Goal: Information Seeking & Learning: Learn about a topic

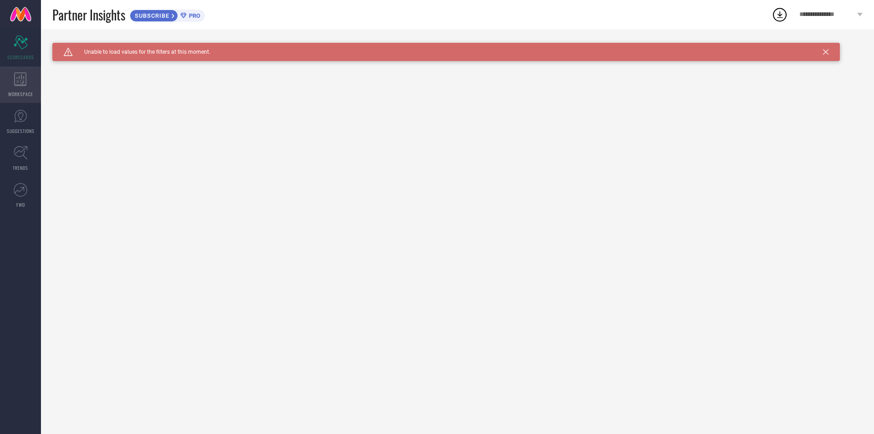
click at [23, 88] on div "WORKSPACE" at bounding box center [20, 84] width 41 height 36
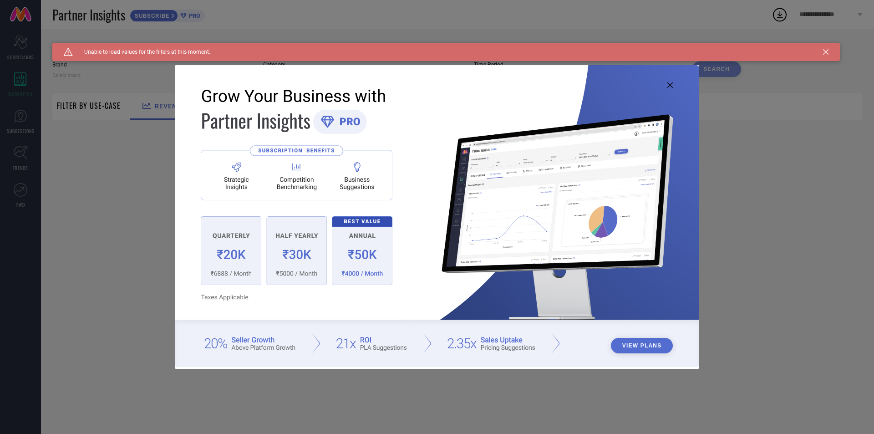
type input "1 STOP FASHION"
type input "All"
click at [668, 85] on icon at bounding box center [669, 84] width 5 height 5
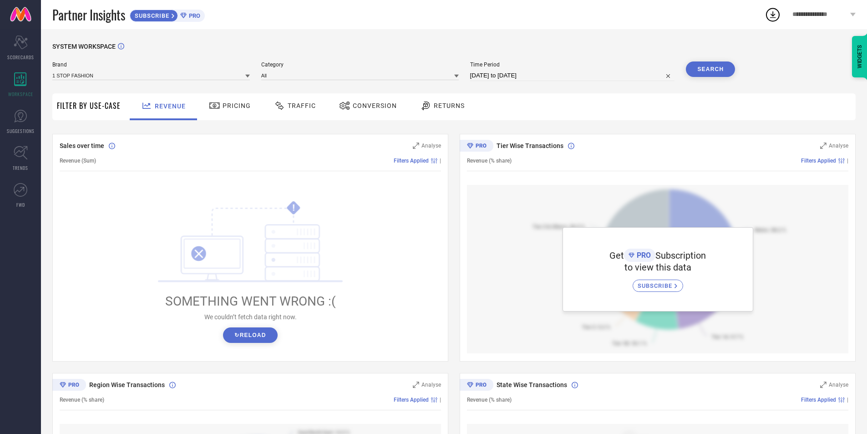
click at [231, 111] on div "Pricing" at bounding box center [230, 105] width 46 height 15
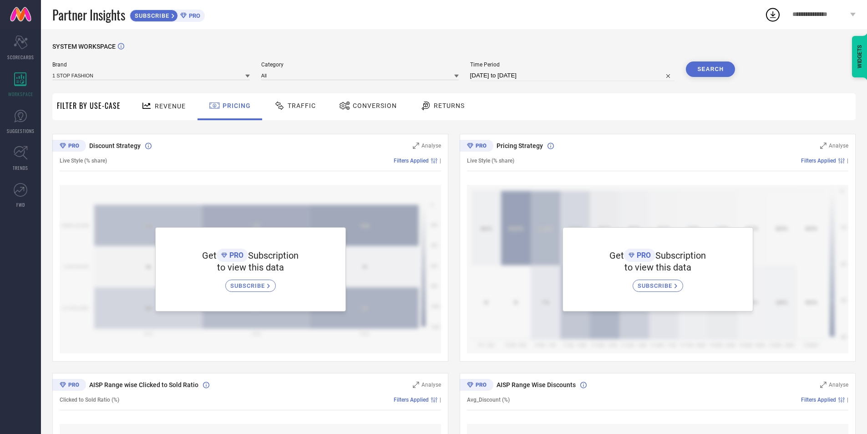
click at [298, 105] on span "Traffic" at bounding box center [302, 105] width 28 height 7
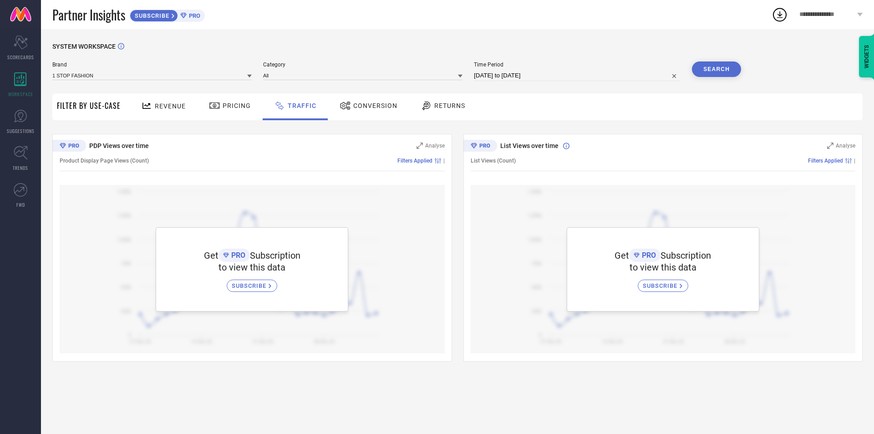
click at [362, 105] on span "Conversion" at bounding box center [375, 105] width 44 height 7
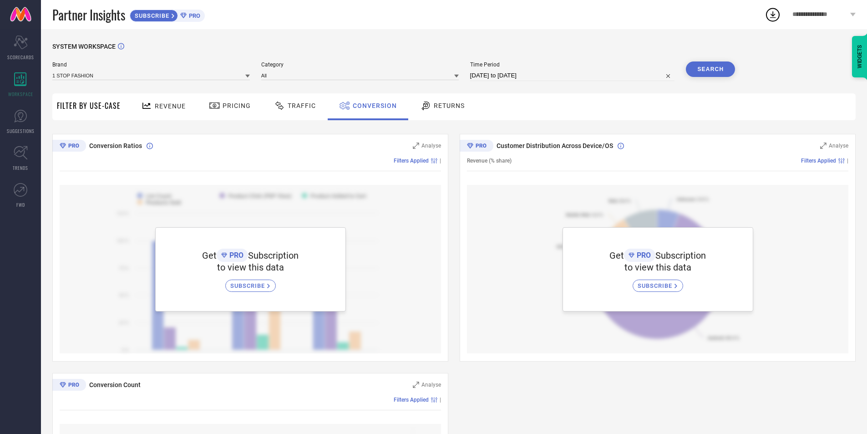
drag, startPoint x: 439, startPoint y: 110, endPoint x: 387, endPoint y: 132, distance: 56.5
click at [439, 111] on div "Returns" at bounding box center [442, 105] width 49 height 15
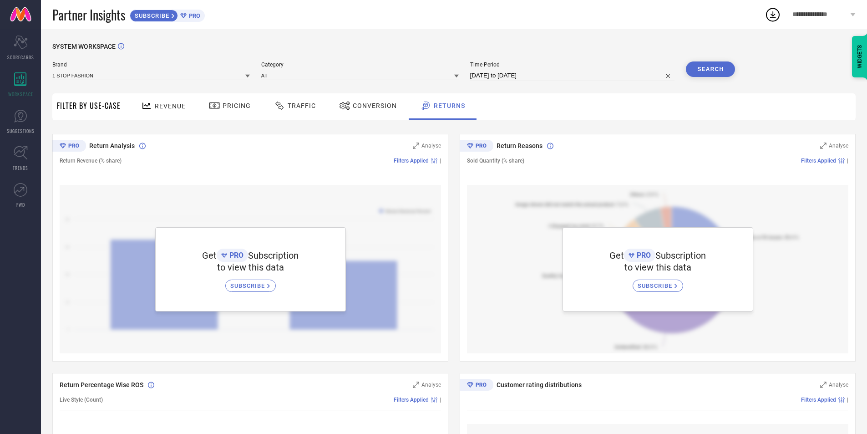
click at [160, 106] on span "Revenue" at bounding box center [170, 105] width 31 height 7
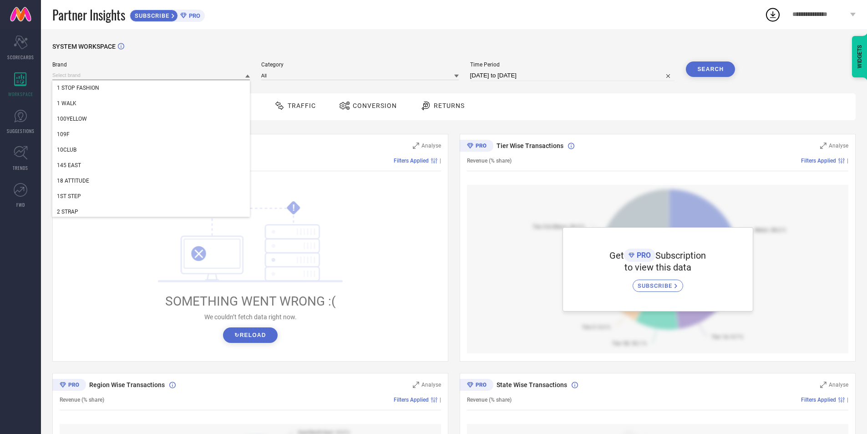
click at [183, 76] on input at bounding box center [151, 76] width 198 height 10
click at [217, 45] on div "SYSTEM WORKSPACE" at bounding box center [453, 52] width 803 height 19
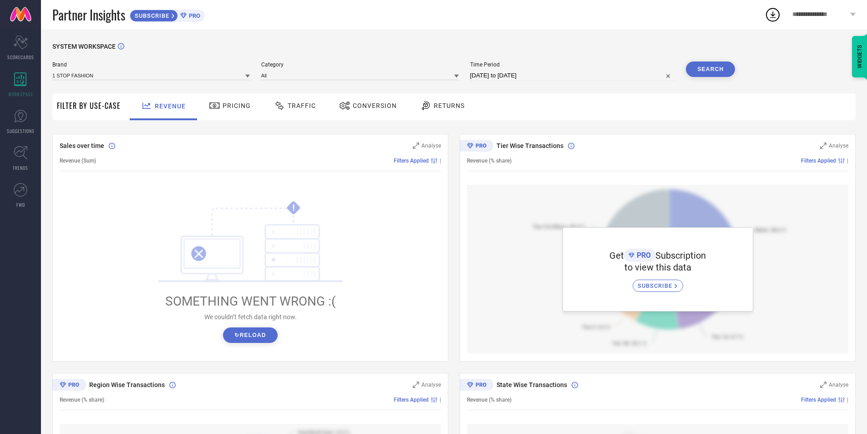
click at [249, 76] on icon at bounding box center [247, 76] width 5 height 3
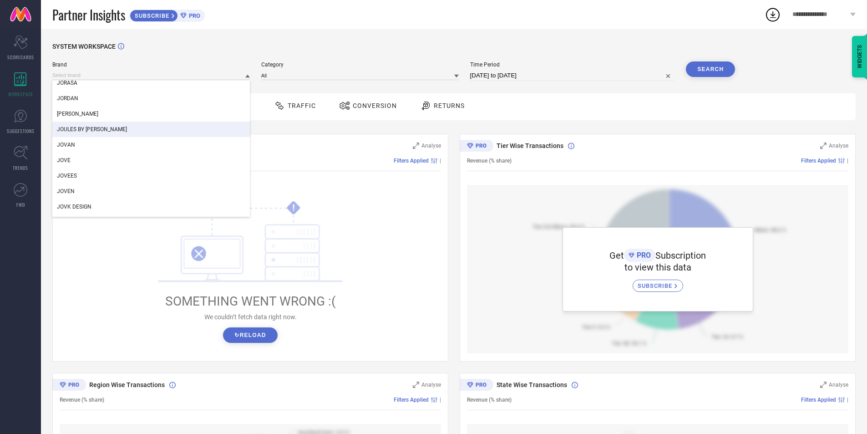
scroll to position [65637, 0]
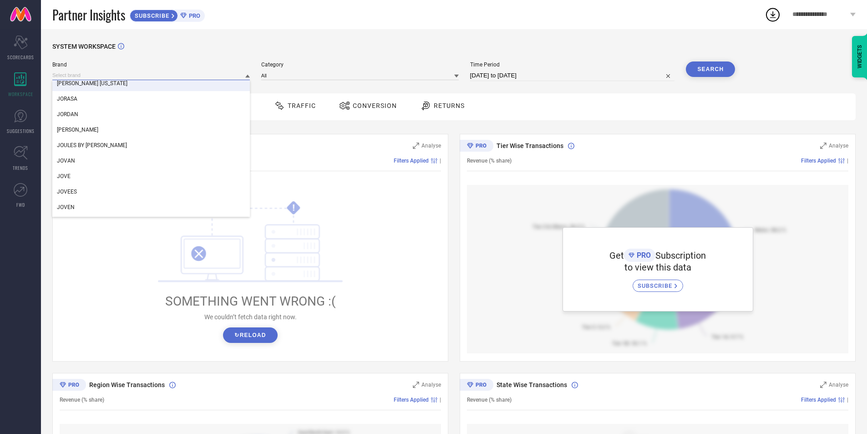
click at [61, 76] on input at bounding box center [151, 76] width 198 height 10
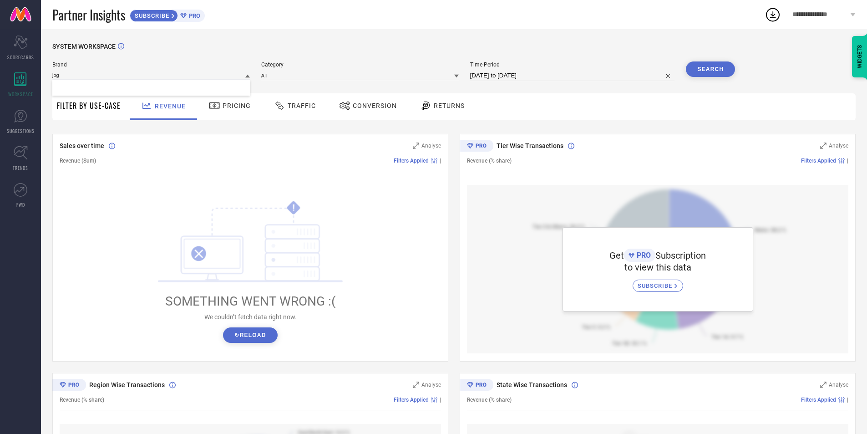
scroll to position [0, 0]
type input "j"
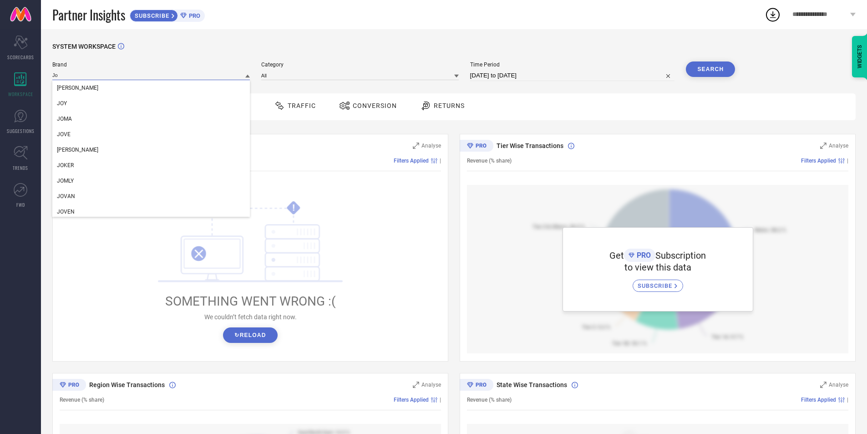
type input "Jo"
click at [68, 69] on div "Brand [PERSON_NAME] [PERSON_NAME] JOMA [PERSON_NAME] JOKER JOMLY [PERSON_NAME] …" at bounding box center [151, 71] width 198 height 20
click at [64, 74] on input at bounding box center [151, 76] width 198 height 10
paste input "JFGY"
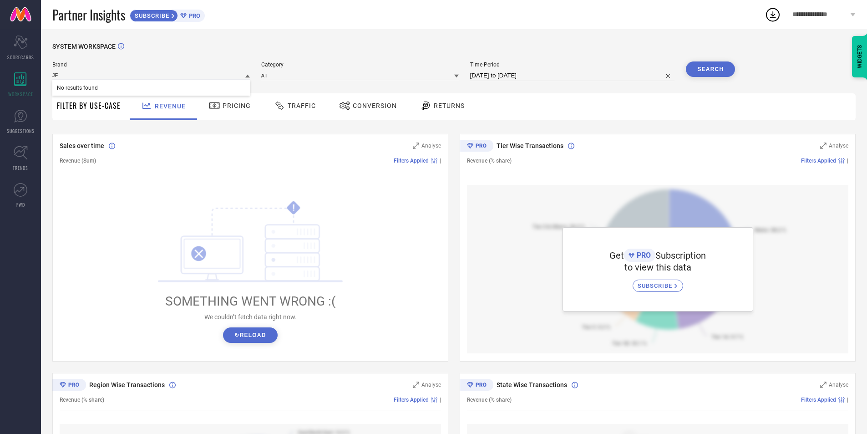
type input "J"
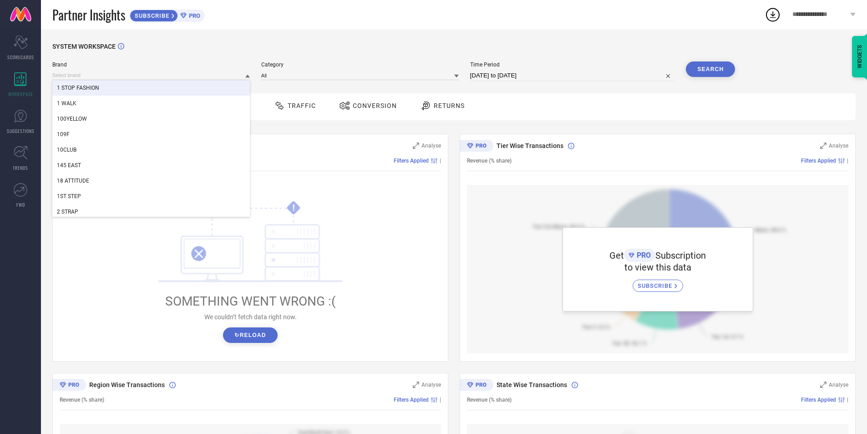
click at [225, 58] on div "SYSTEM WORKSPACE" at bounding box center [453, 52] width 803 height 19
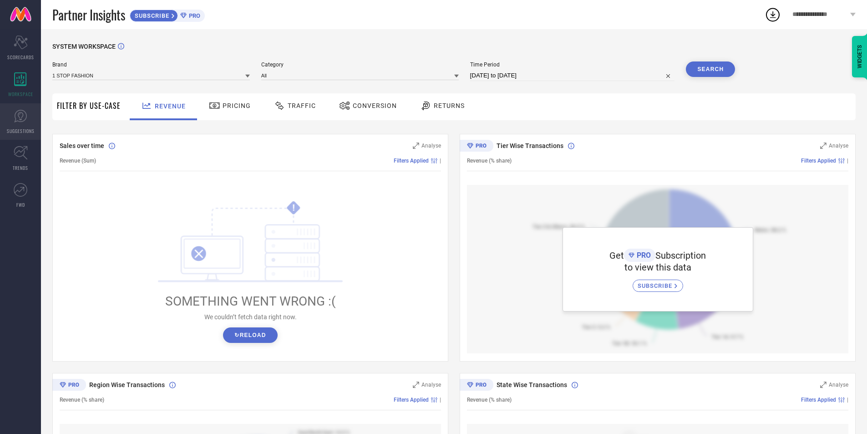
click at [17, 120] on icon at bounding box center [21, 116] width 14 height 14
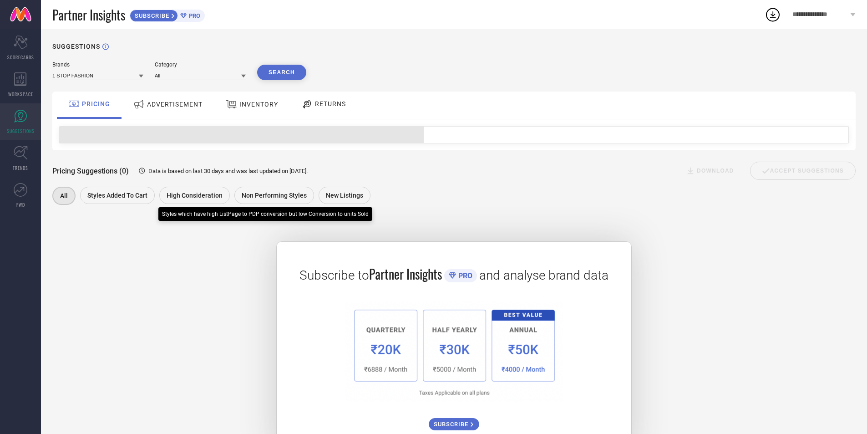
scroll to position [35, 0]
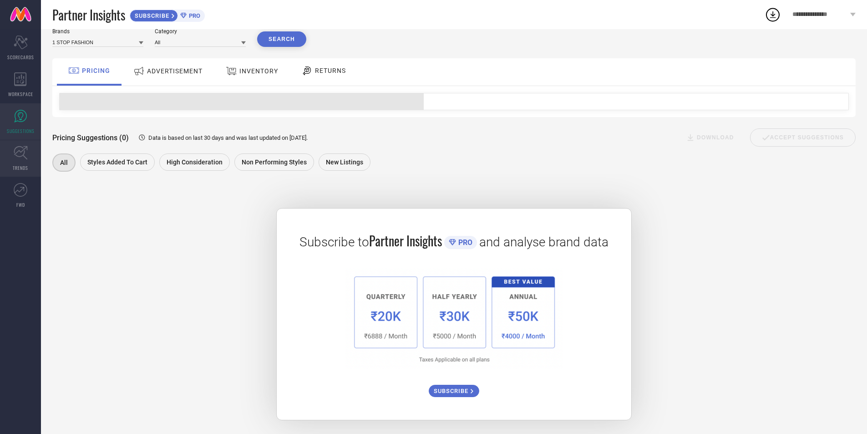
click at [20, 152] on icon at bounding box center [21, 153] width 14 height 14
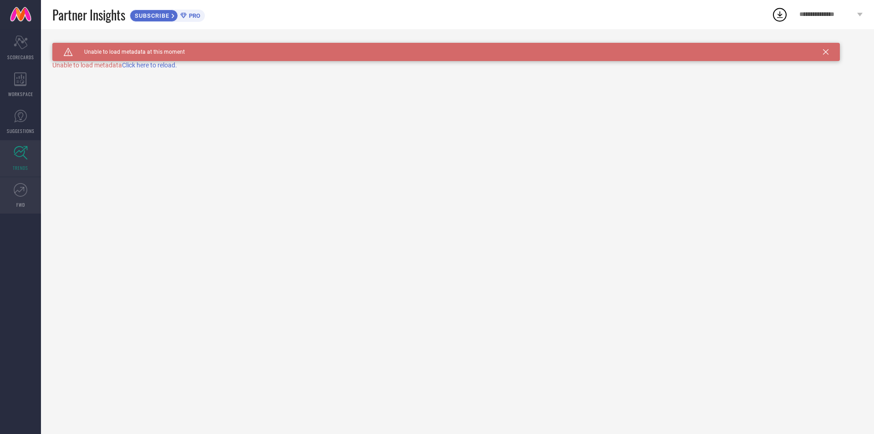
click at [25, 193] on icon at bounding box center [21, 190] width 14 height 14
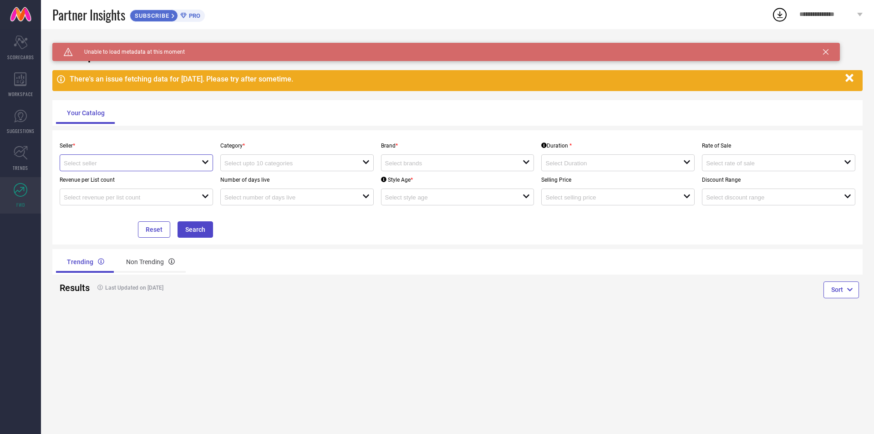
click at [116, 161] on input at bounding box center [126, 163] width 124 height 7
click at [112, 183] on li "Myntra ( MINT_1 )" at bounding box center [136, 180] width 152 height 16
type input "Myntra ( MINT_1 )"
click at [251, 163] on input at bounding box center [286, 163] width 124 height 7
click at [264, 166] on input at bounding box center [286, 163] width 124 height 7
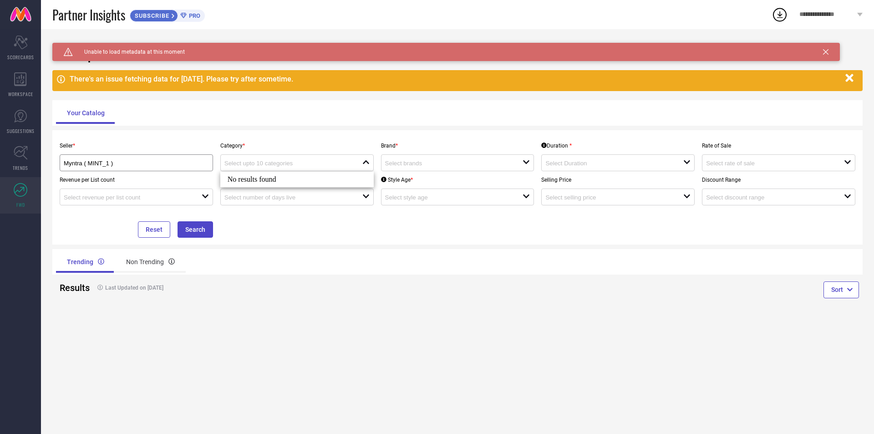
click at [421, 152] on div "Brand * open" at bounding box center [457, 154] width 161 height 34
click at [414, 164] on input at bounding box center [447, 163] width 124 height 7
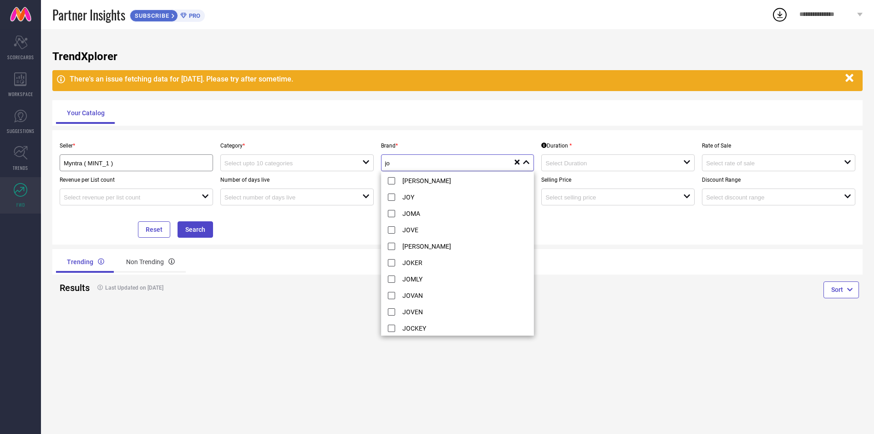
type input "j"
paste input "JFGY"
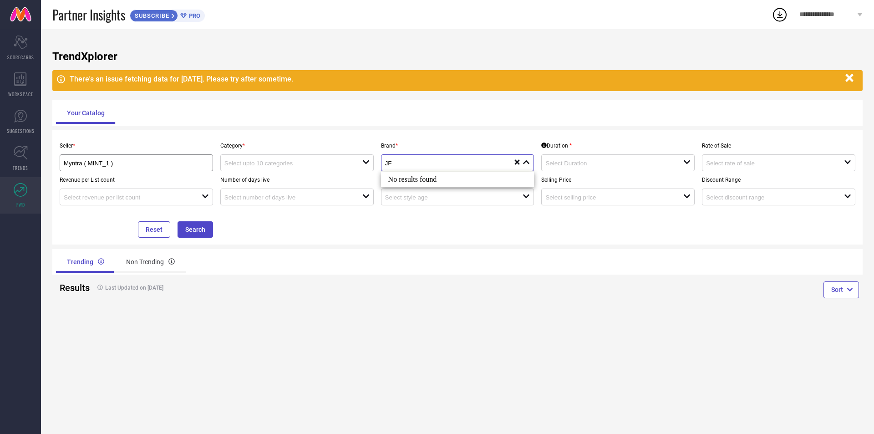
type input "JF"
click at [550, 330] on div "TrendXplorer There's an issue fetching data for [DATE]. Please try after someti…" at bounding box center [457, 231] width 833 height 405
